Goal: Task Accomplishment & Management: Use online tool/utility

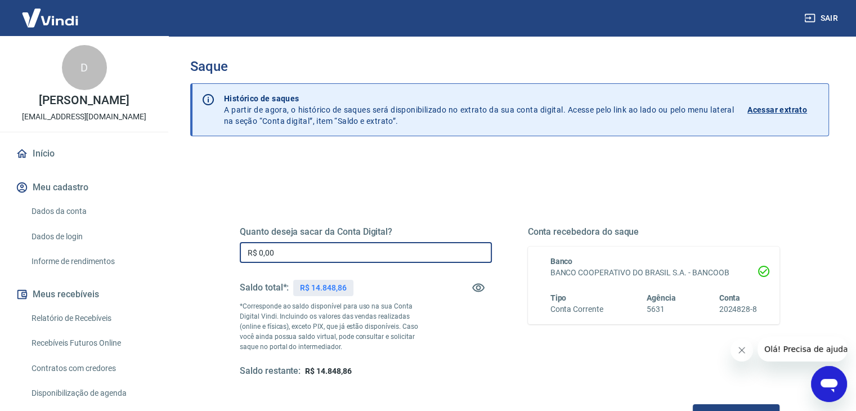
click at [303, 256] on input "R$ 0,00" at bounding box center [366, 252] width 252 height 21
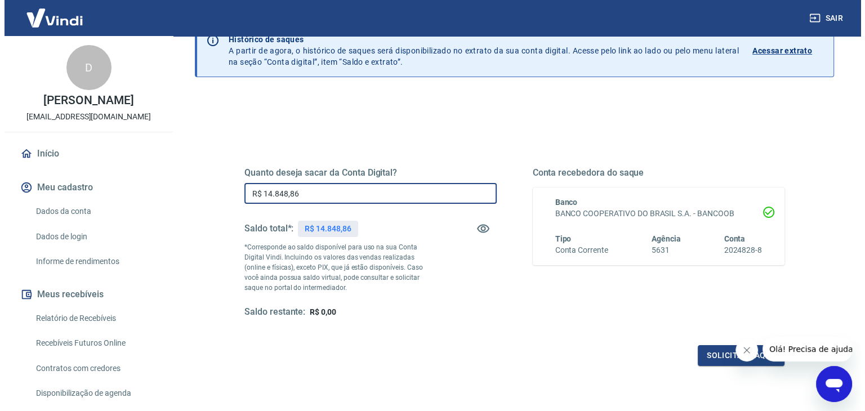
scroll to position [113, 0]
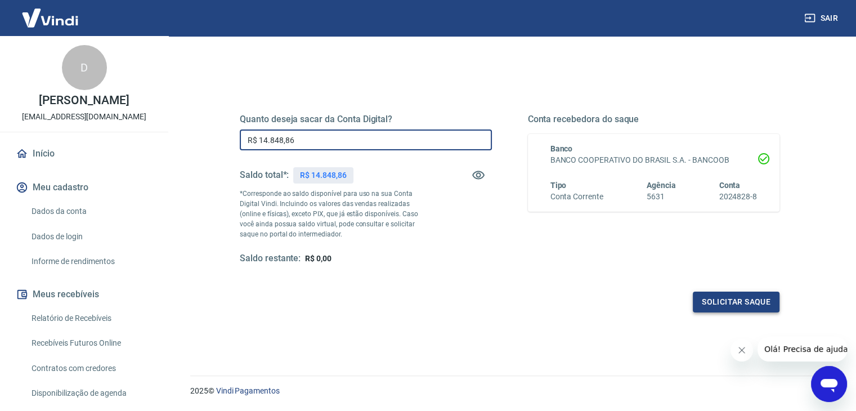
type input "R$ 14.848,86"
click at [718, 296] on button "Solicitar saque" at bounding box center [736, 302] width 87 height 21
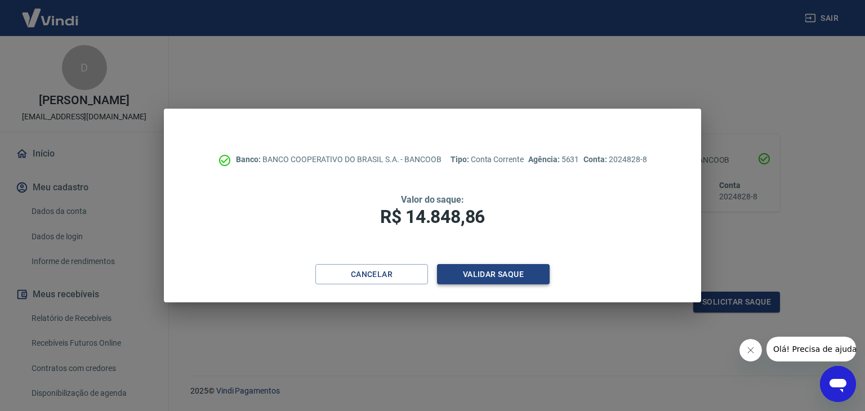
click at [484, 278] on button "Validar saque" at bounding box center [493, 274] width 113 height 21
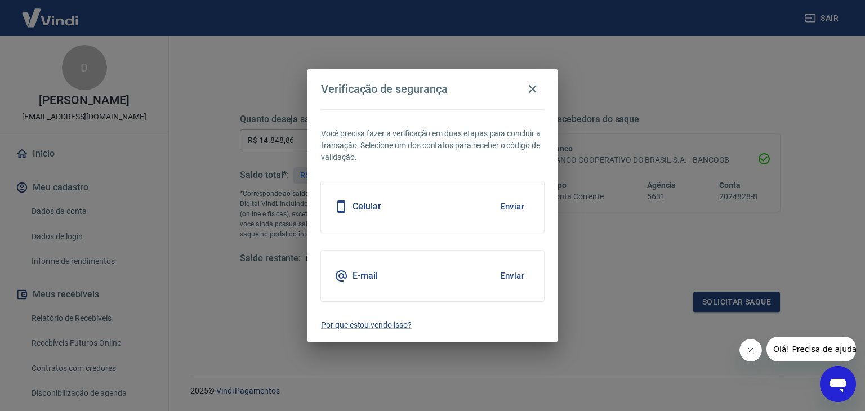
click at [513, 203] on button "Enviar" at bounding box center [512, 207] width 37 height 24
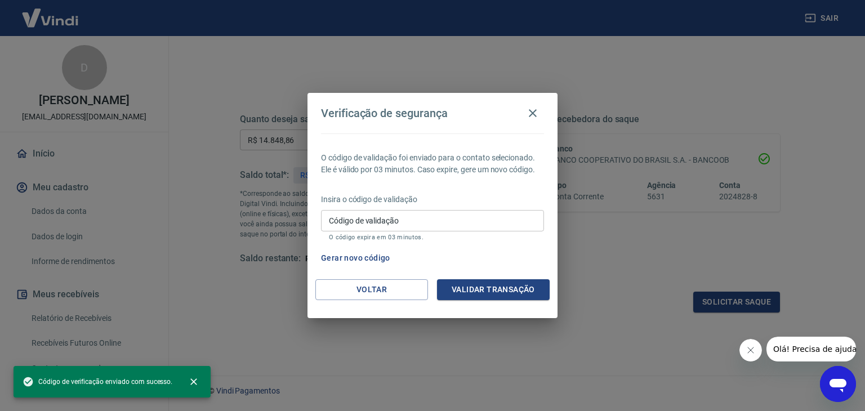
click at [397, 222] on input "Código de validação" at bounding box center [432, 220] width 223 height 21
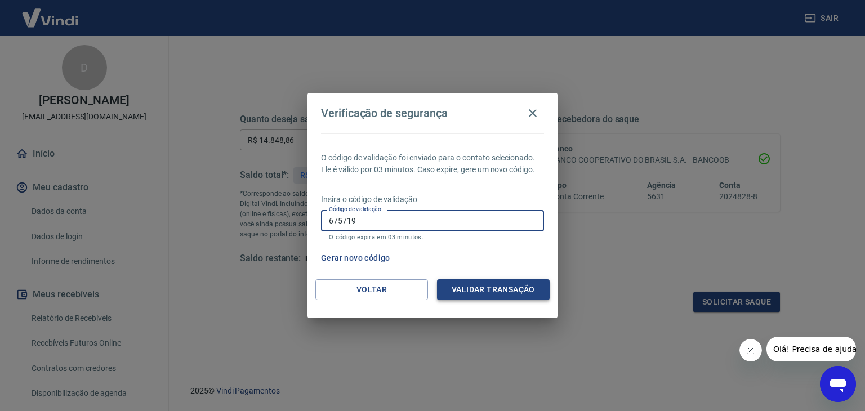
type input "675719"
click at [509, 293] on button "Validar transação" at bounding box center [493, 289] width 113 height 21
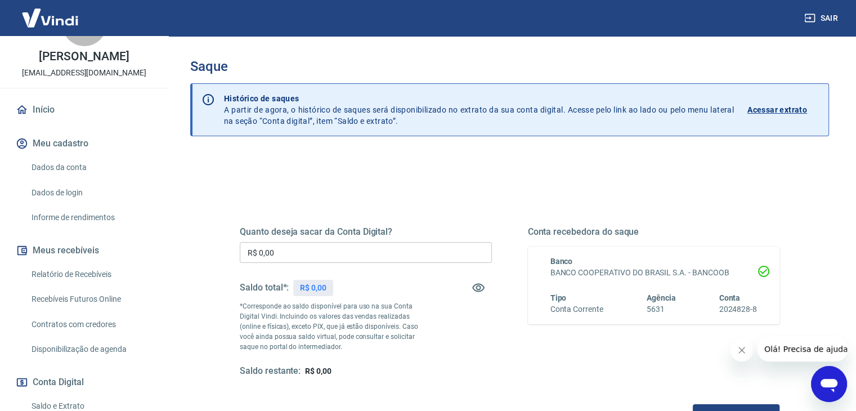
scroll to position [169, 0]
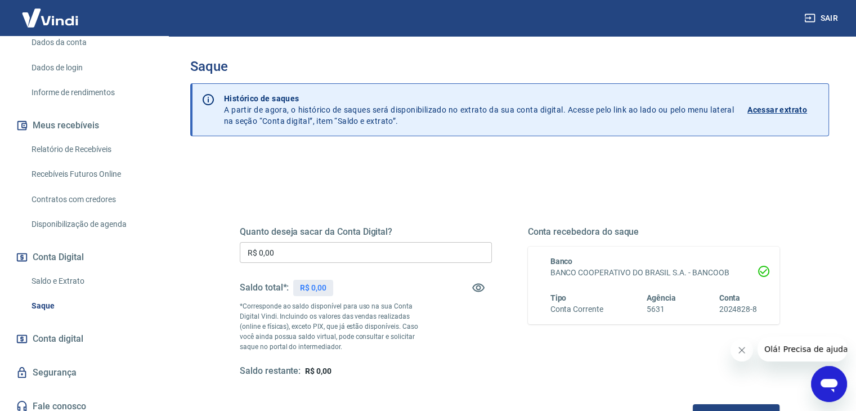
click at [80, 161] on link "Relatório de Recebíveis" at bounding box center [91, 149] width 128 height 23
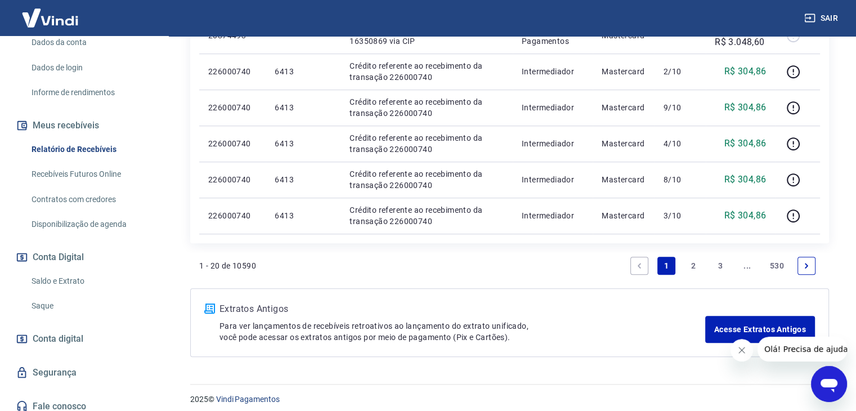
scroll to position [851, 0]
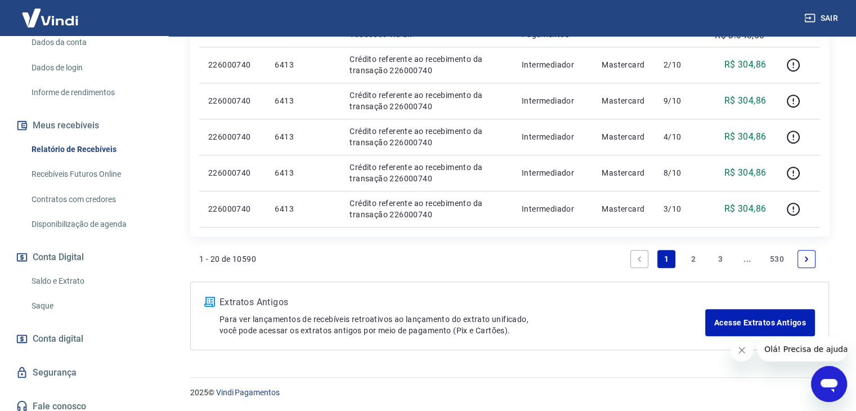
click at [112, 186] on link "Recebíveis Futuros Online" at bounding box center [91, 174] width 128 height 23
